Goal: Information Seeking & Learning: Learn about a topic

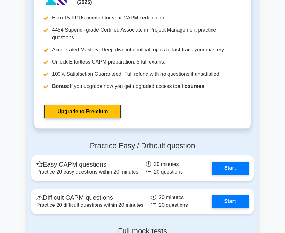
scroll to position [1696, 0]
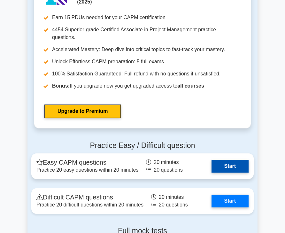
click at [237, 160] on link "Start" at bounding box center [230, 166] width 37 height 13
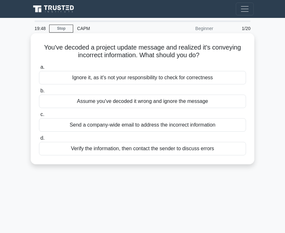
click at [195, 128] on div "Send a company-wide email to address the incorrect information" at bounding box center [142, 124] width 207 height 13
click at [39, 117] on input "c. Send a company-wide email to address the incorrect information" at bounding box center [39, 114] width 0 height 4
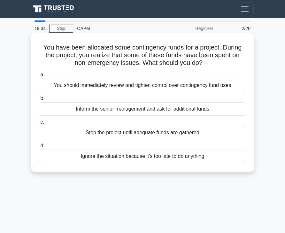
click at [189, 89] on div "You should immediately review and tighten control over contingency fund uses" at bounding box center [142, 85] width 207 height 13
click at [39, 77] on input "a. You should immediately review and tighten control over contingency fund uses" at bounding box center [39, 75] width 0 height 4
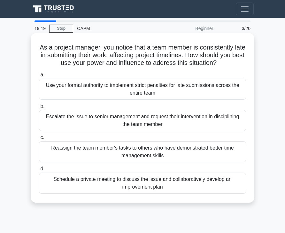
click at [193, 155] on div "Reassign the team member's tasks to others who have demonstrated better time ma…" at bounding box center [142, 151] width 207 height 21
click at [39, 140] on input "c. Reassign the team member's tasks to others who have demonstrated better time…" at bounding box center [39, 137] width 0 height 4
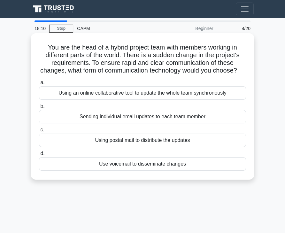
click at [92, 93] on div "Using an online collaborative tool to update the whole team synchronously" at bounding box center [142, 92] width 207 height 13
click at [39, 85] on input "a. Using an online collaborative tool to update the whole team synchronously" at bounding box center [39, 83] width 0 height 4
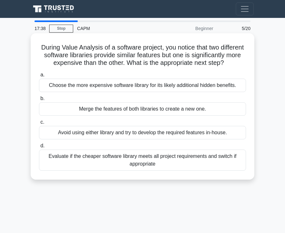
click at [89, 159] on div "Evaluate if the cheaper software library meets all project requirements and swi…" at bounding box center [142, 160] width 207 height 21
click at [39, 148] on input "d. Evaluate if the cheaper software library meets all project requirements and …" at bounding box center [39, 146] width 0 height 4
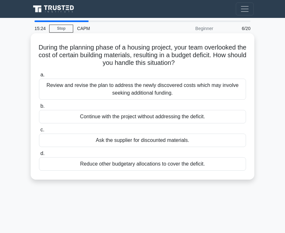
click at [107, 96] on div "Review and revise the plan to address the newly discovered costs which may invo…" at bounding box center [142, 89] width 207 height 21
click at [39, 77] on input "a. Review and revise the plan to address the newly discovered costs which may i…" at bounding box center [39, 75] width 0 height 4
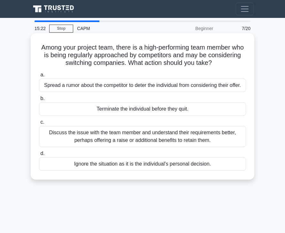
click at [116, 143] on div "Discuss the issue with the team member and understand their requirements better…" at bounding box center [142, 136] width 207 height 21
click at [39, 124] on input "c. Discuss the issue with the team member and understand their requirements bet…" at bounding box center [39, 122] width 0 height 4
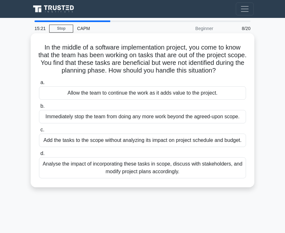
click at [115, 168] on div "Analyse the impact of incorporating these tasks in scope, discuss with stakehol…" at bounding box center [142, 167] width 207 height 21
click at [39, 156] on input "d. Analyse the impact of incorporating these tasks in scope, discuss with stake…" at bounding box center [39, 153] width 0 height 4
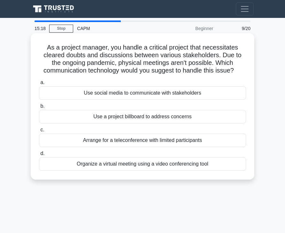
click at [129, 166] on div "Organize a virtual meeting using a video conferencing tool" at bounding box center [142, 163] width 207 height 13
click at [39, 156] on input "d. Organize a virtual meeting using a video conferencing tool" at bounding box center [39, 153] width 0 height 4
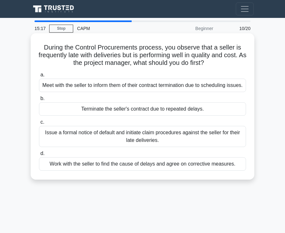
click at [113, 139] on div "Issue a formal notice of default and initiate claim procedures against the sell…" at bounding box center [142, 136] width 207 height 21
click at [39, 124] on input "c. Issue a formal notice of default and initiate claim procedures against the s…" at bounding box center [39, 122] width 0 height 4
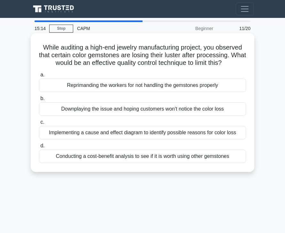
click at [123, 157] on div "Conducting a cost-benefit analysis to see if it is worth using other gemstones" at bounding box center [142, 156] width 207 height 13
click at [39, 148] on input "d. Conducting a cost-benefit analysis to see if it is worth using other gemston…" at bounding box center [39, 146] width 0 height 4
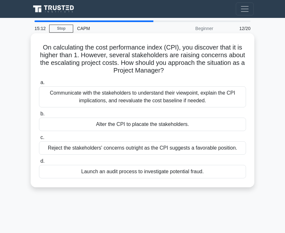
click at [119, 101] on div "Communicate with the stakeholders to understand their viewpoint, explain the CP…" at bounding box center [142, 96] width 207 height 21
click at [39, 85] on input "a. Communicate with the stakeholders to understand their viewpoint, explain the…" at bounding box center [39, 83] width 0 height 4
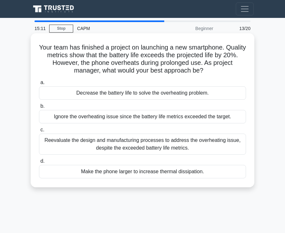
click at [121, 141] on div "Reevaluate the design and manufacturing processes to address the overheating is…" at bounding box center [142, 144] width 207 height 21
click at [39, 132] on input "c. Reevaluate the design and manufacturing processes to address the overheating…" at bounding box center [39, 130] width 0 height 4
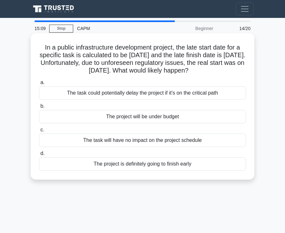
click at [139, 97] on div "The task could potentially delay the project if it's on the critical path" at bounding box center [142, 92] width 207 height 13
click at [39, 85] on input "a. The task could potentially delay the project if it's on the critical path" at bounding box center [39, 83] width 0 height 4
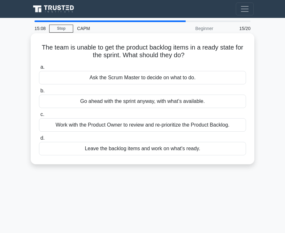
click at [137, 124] on div "Work with the Product Owner to review and re-prioritize the Product Backlog." at bounding box center [142, 124] width 207 height 13
click at [39, 117] on input "c. Work with the Product Owner to review and re-prioritize the Product Backlog." at bounding box center [39, 114] width 0 height 4
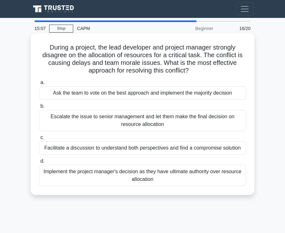
click at [142, 179] on div "Implement the project manager's decision as they have ultimate authority over r…" at bounding box center [142, 175] width 207 height 21
click at [39, 163] on input "d. Implement the project manager's decision as they have ultimate authority ove…" at bounding box center [39, 161] width 0 height 4
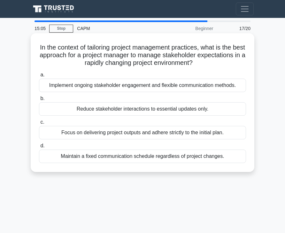
click at [156, 86] on div "Implement ongoing stakeholder engagement and flexible communication methods." at bounding box center [142, 85] width 207 height 13
click at [39, 77] on input "a. Implement ongoing stakeholder engagement and flexible communication methods." at bounding box center [39, 75] width 0 height 4
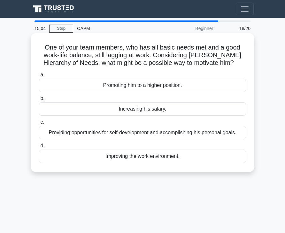
click at [156, 139] on div "Providing opportunities for self-development and accomplishing his personal goa…" at bounding box center [142, 132] width 207 height 13
click at [39, 124] on input "c. Providing opportunities for self-development and accomplishing his personal …" at bounding box center [39, 122] width 0 height 4
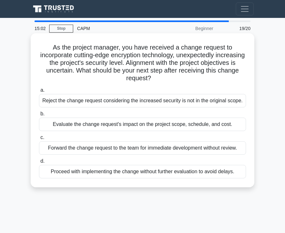
click at [151, 172] on div "Proceed with implementing the change without further evaluation to avoid delays." at bounding box center [142, 171] width 207 height 13
click at [39, 163] on input "d. Proceed with implementing the change without further evaluation to avoid del…" at bounding box center [39, 161] width 0 height 4
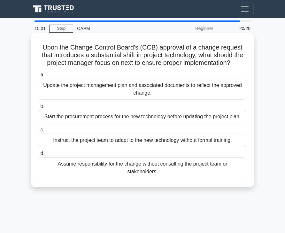
click at [164, 89] on div "Update the project management plan and associated documents to reflect the appr…" at bounding box center [142, 89] width 207 height 21
click at [39, 77] on input "a. Update the project management plan and associated documents to reflect the a…" at bounding box center [39, 75] width 0 height 4
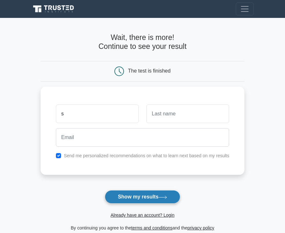
click at [140, 200] on button "Show my results" at bounding box center [142, 196] width 75 height 13
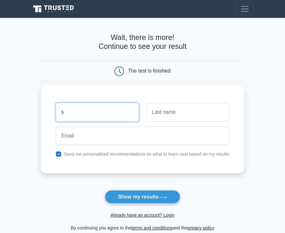
click at [114, 112] on input "s" at bounding box center [97, 112] width 83 height 19
type input "siya"
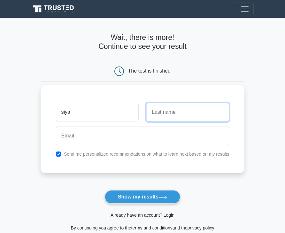
click at [183, 112] on input "text" at bounding box center [187, 112] width 83 height 19
type input "[PERSON_NAME]"
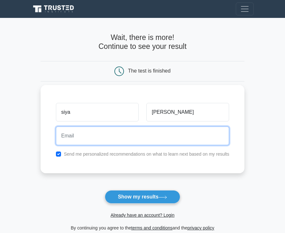
click at [161, 135] on input "email" at bounding box center [143, 136] width 174 height 19
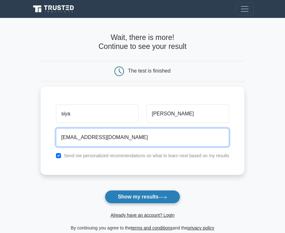
type input "[EMAIL_ADDRESS][DOMAIN_NAME]"
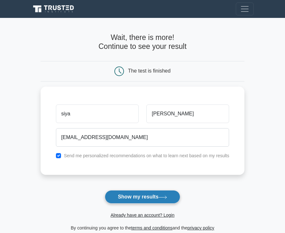
click at [150, 194] on button "Show my results" at bounding box center [142, 196] width 75 height 13
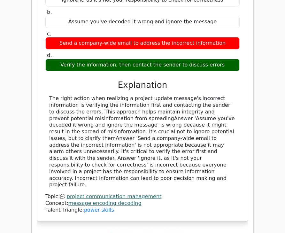
scroll to position [721, 0]
